Goal: Information Seeking & Learning: Learn about a topic

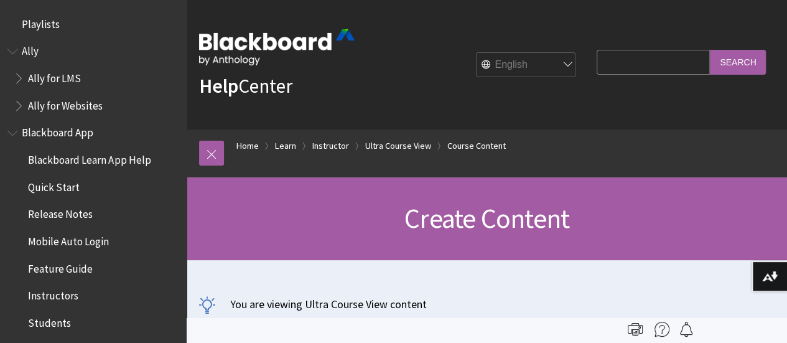
scroll to position [1867, 0]
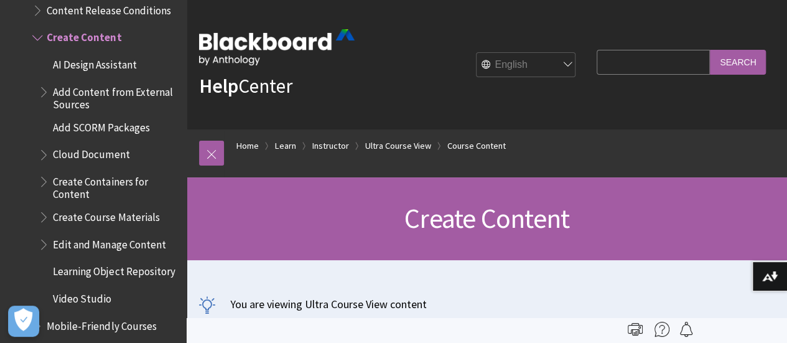
click at [597, 60] on input "Search Query" at bounding box center [653, 62] width 113 height 24
type input "adding staff"
click at [732, 62] on input "Search" at bounding box center [738, 62] width 56 height 24
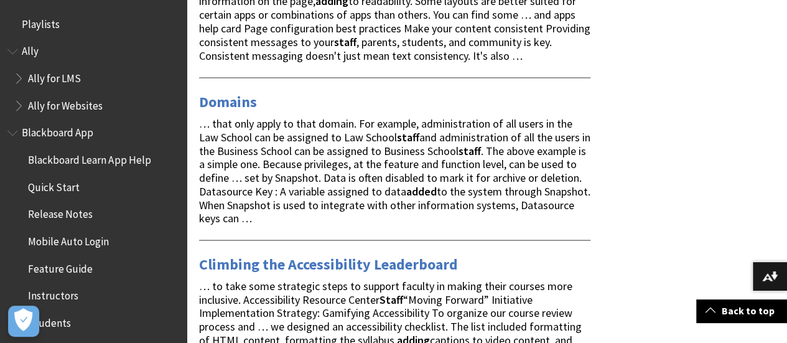
scroll to position [187, 0]
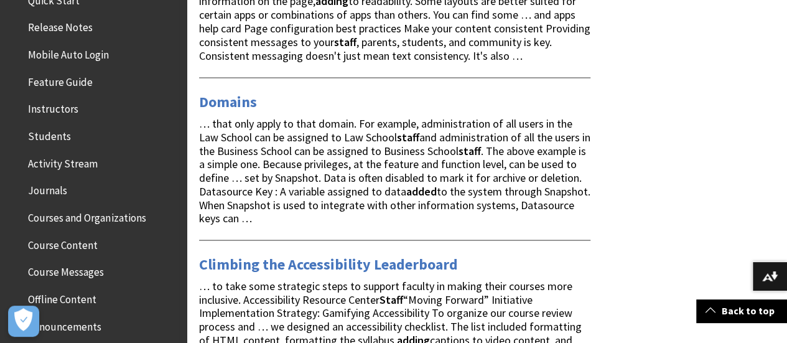
click at [46, 111] on span "Instructors" at bounding box center [53, 107] width 50 height 17
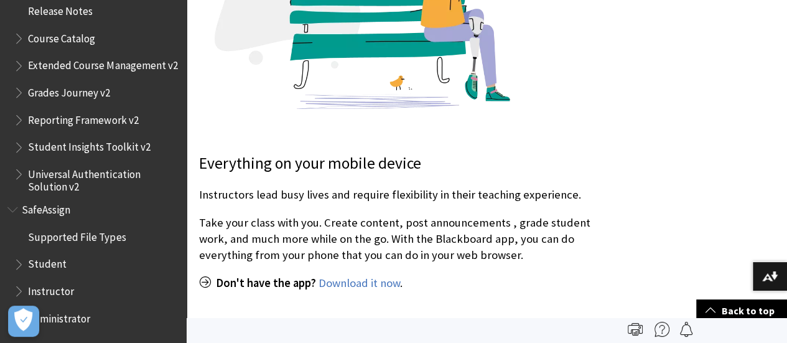
scroll to position [435, 0]
